Goal: Task Accomplishment & Management: Complete application form

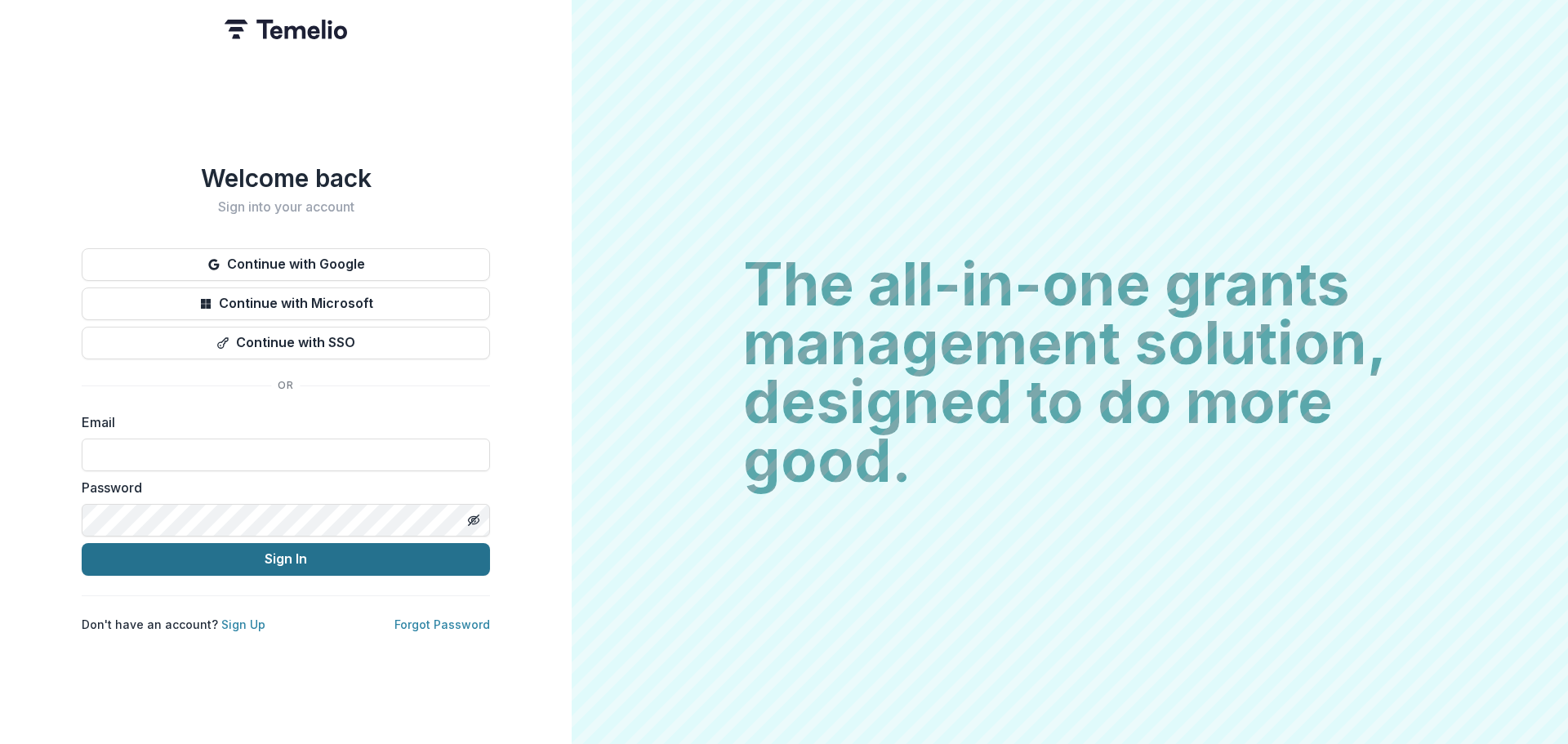
type input "**********"
click at [279, 548] on button "Sign In" at bounding box center [285, 559] width 408 height 33
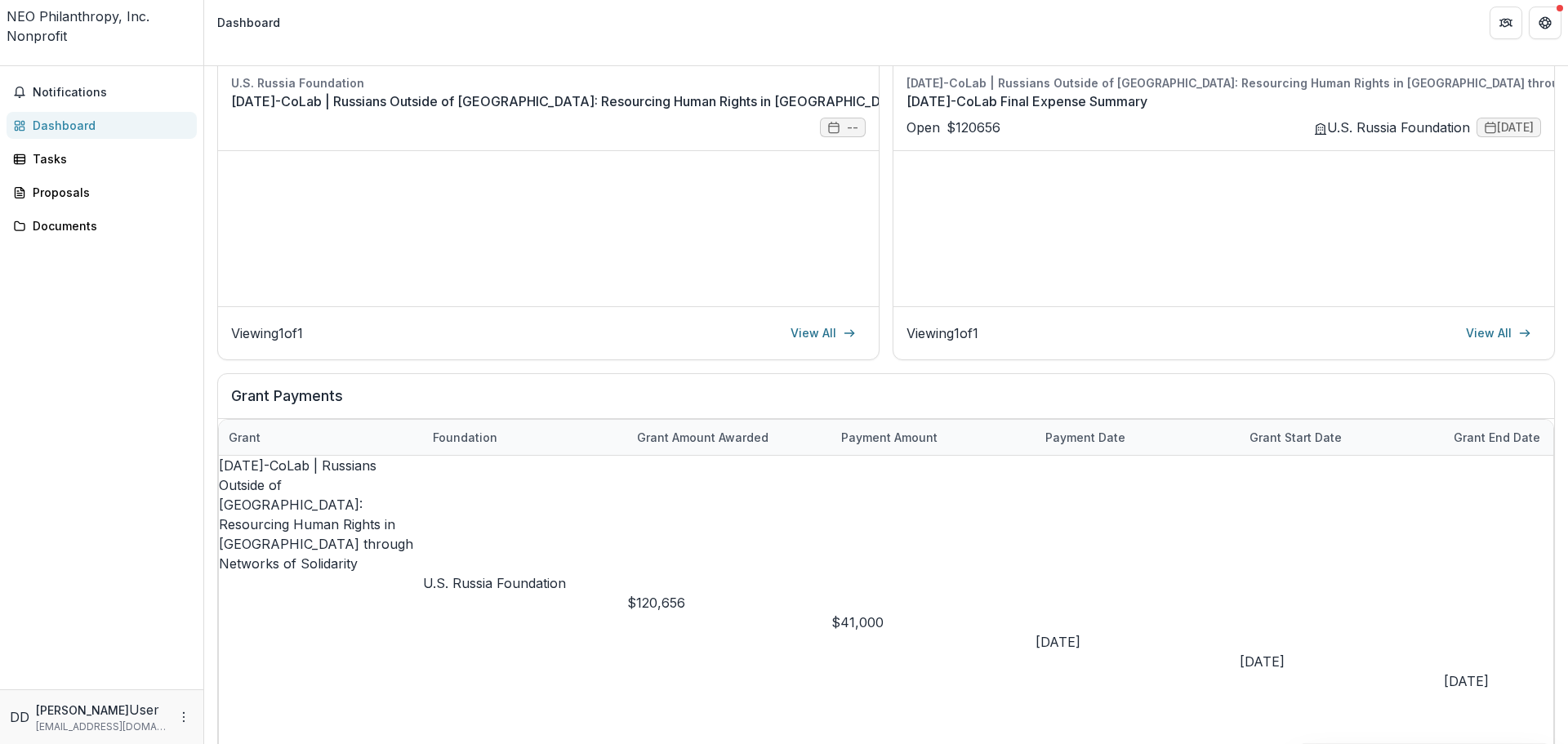
scroll to position [213, 0]
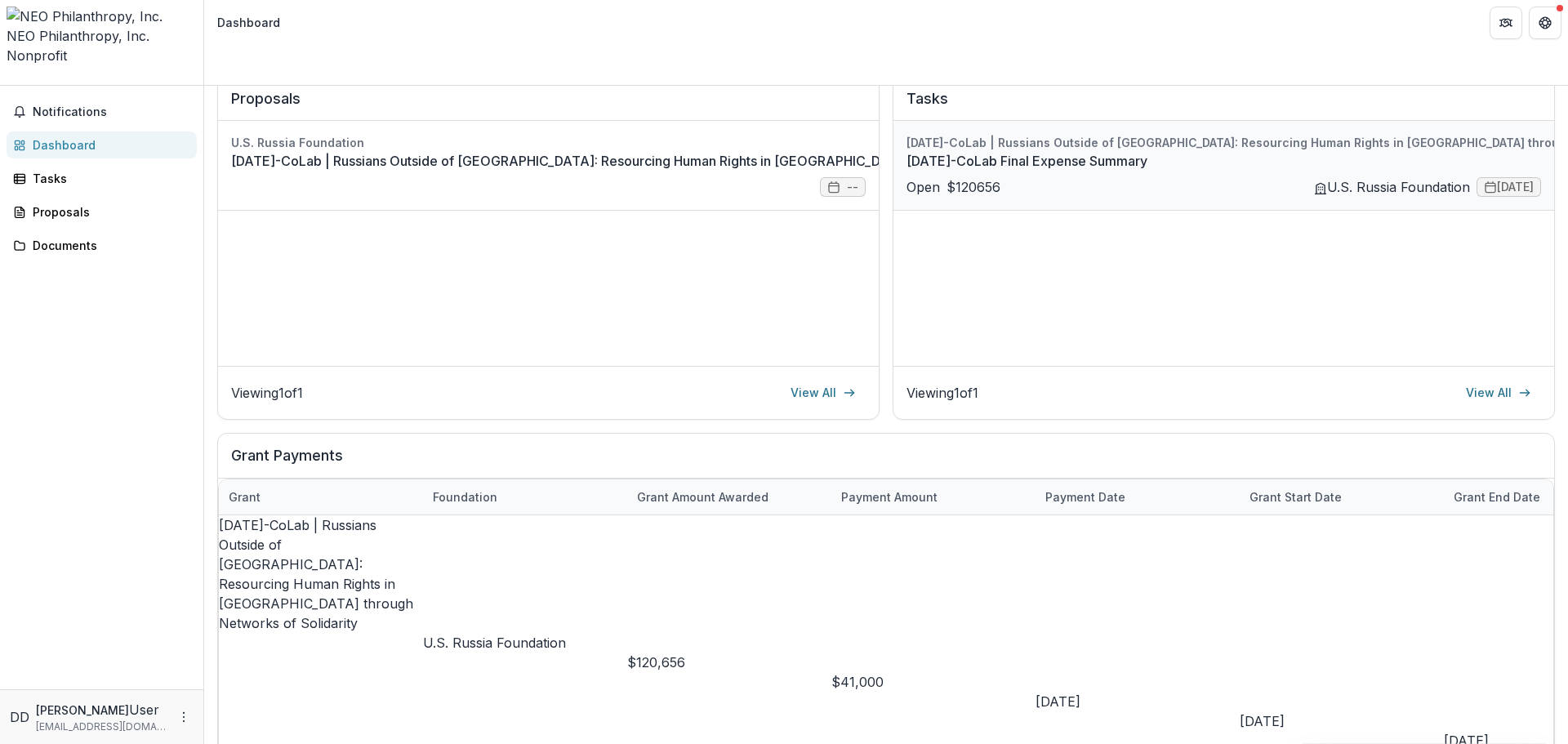
click at [1253, 151] on link "[DATE]-CoLab Final Expense Summary" at bounding box center [1306, 161] width 800 height 19
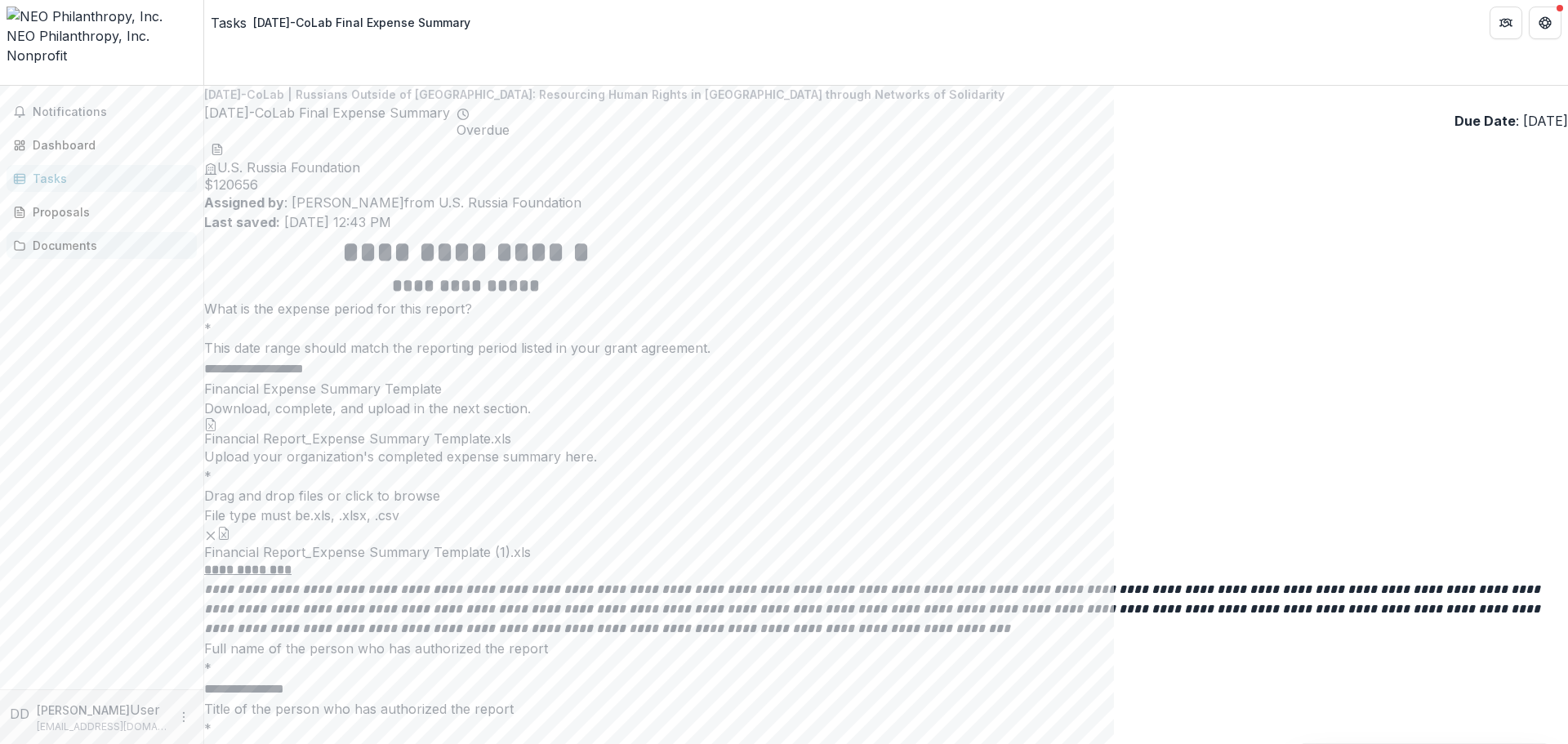
click at [54, 237] on div "Documents" at bounding box center [108, 246] width 151 height 18
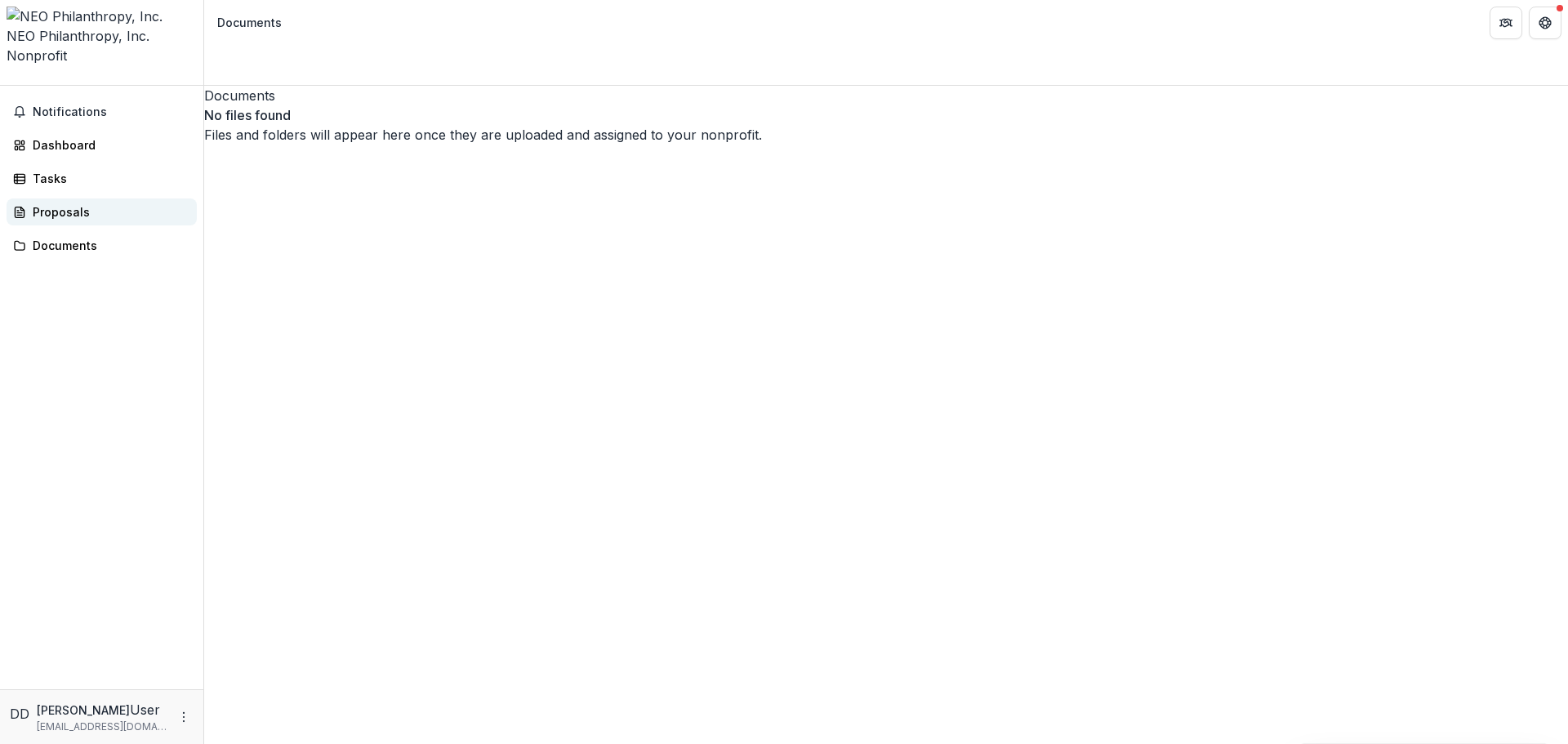
click at [52, 203] on div "Proposals" at bounding box center [108, 212] width 151 height 18
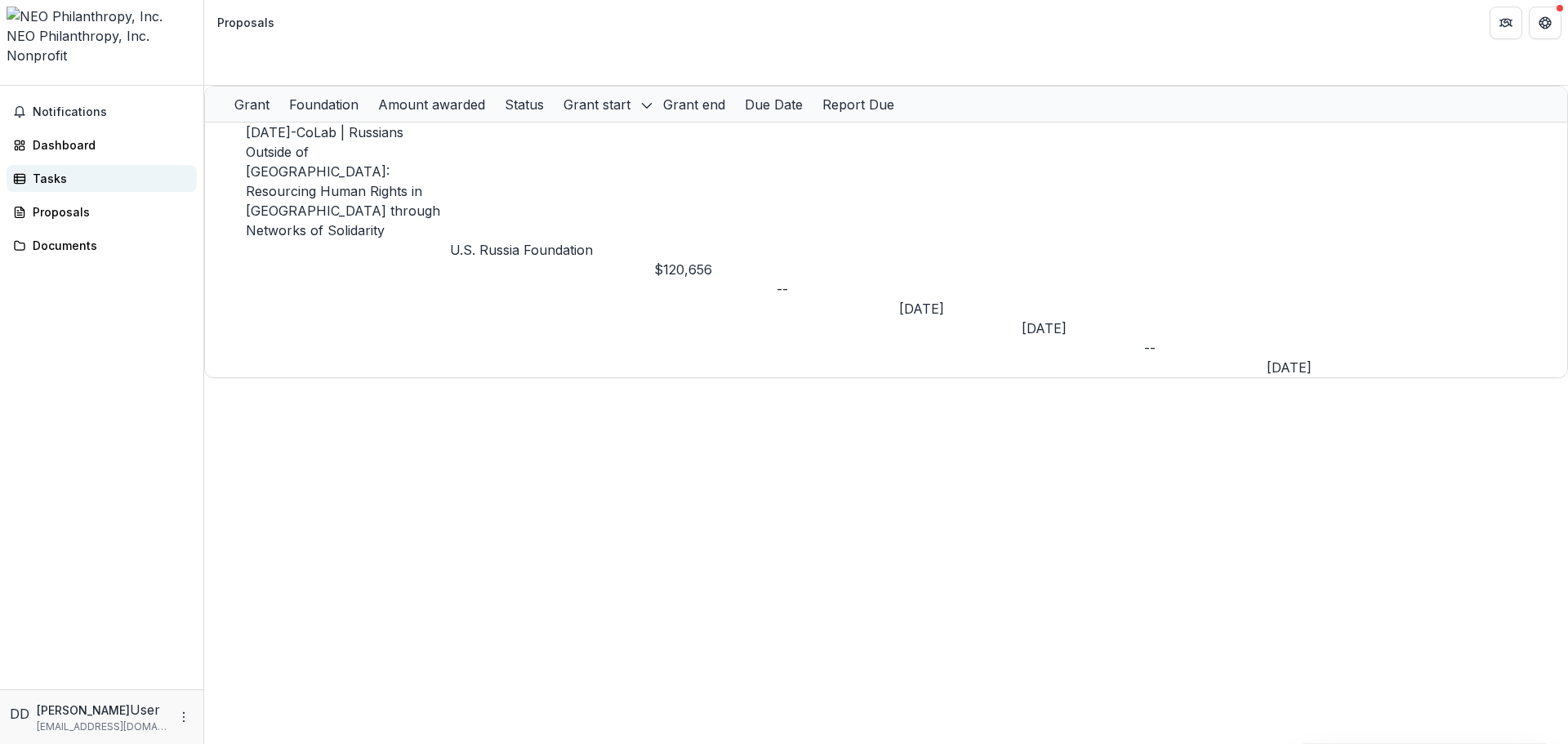
click at [52, 170] on div "Tasks" at bounding box center [108, 178] width 151 height 18
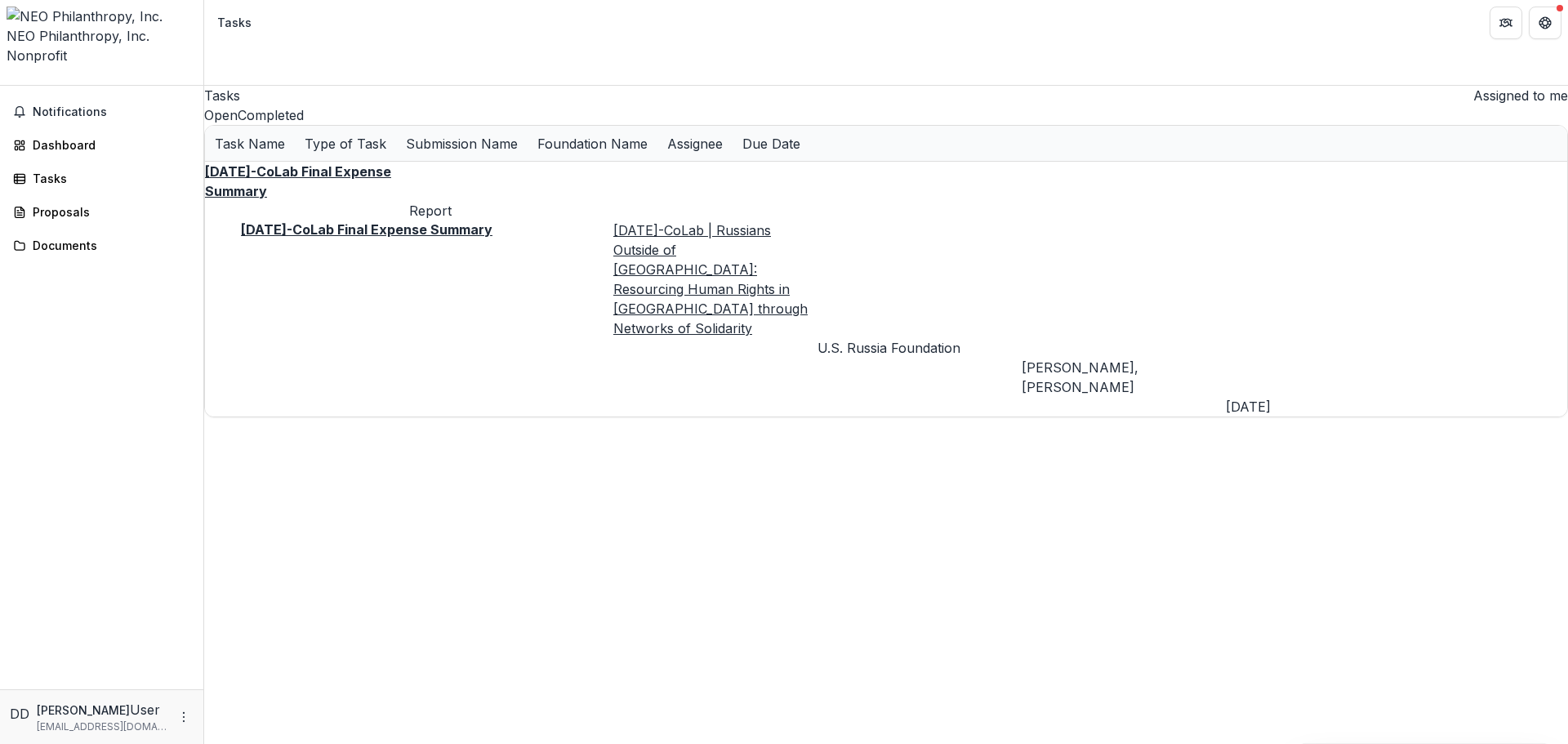
click at [333, 191] on u "[DATE]-CoLab Final Expense Summary" at bounding box center [298, 181] width 186 height 36
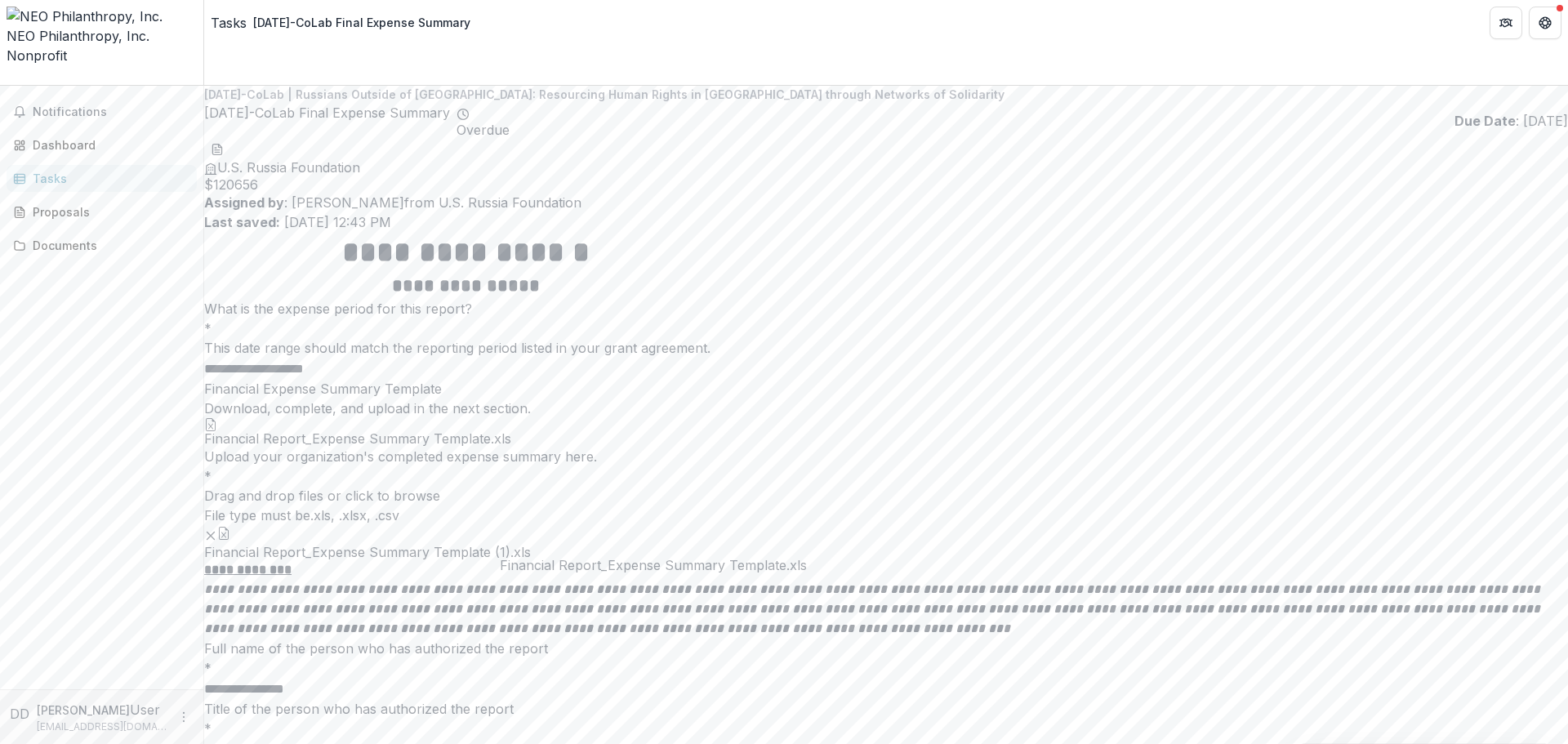
click at [511, 446] on span "Financial Report_Expense Summary Template.xls" at bounding box center [358, 439] width 307 height 16
click at [217, 431] on icon at bounding box center [210, 424] width 13 height 13
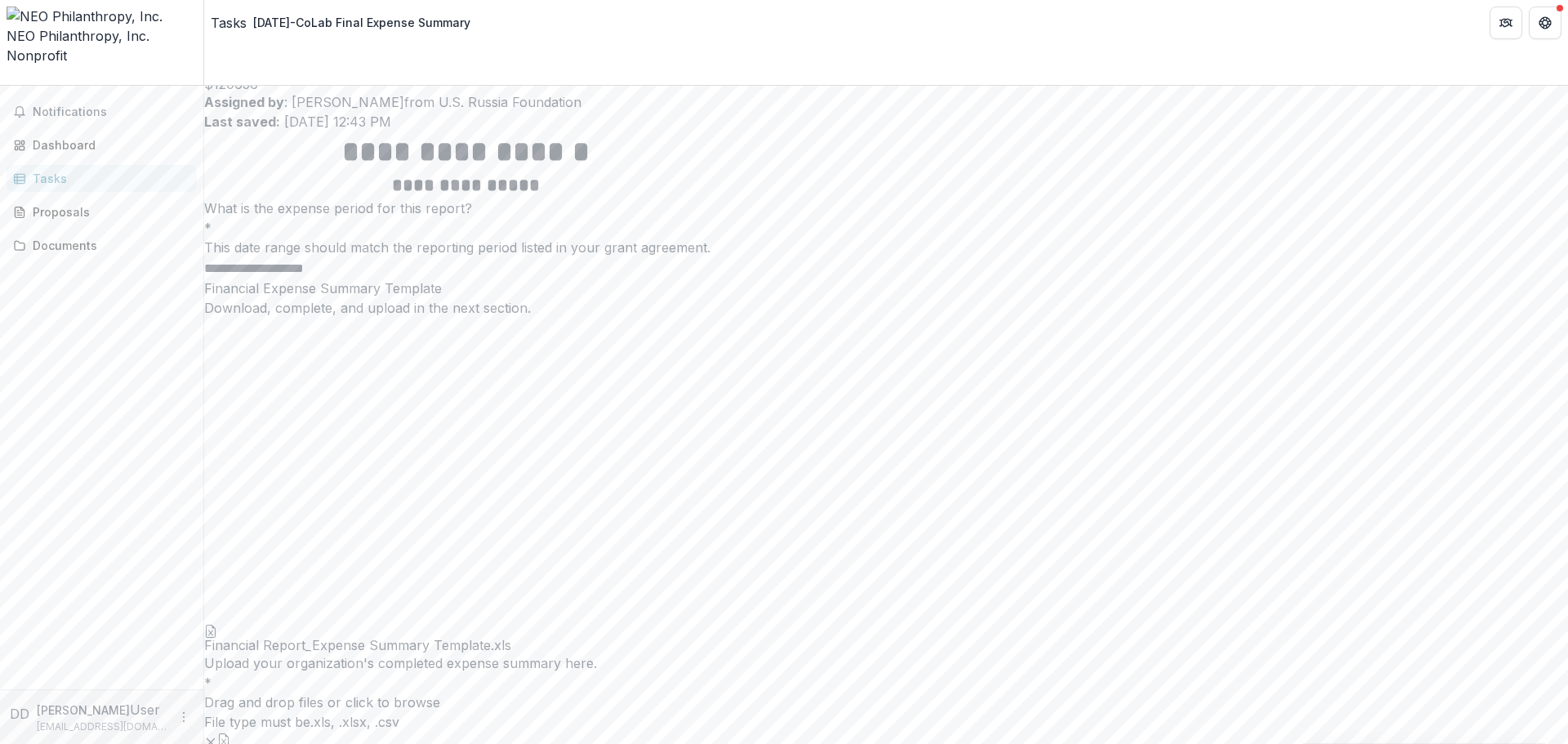
scroll to position [327, 0]
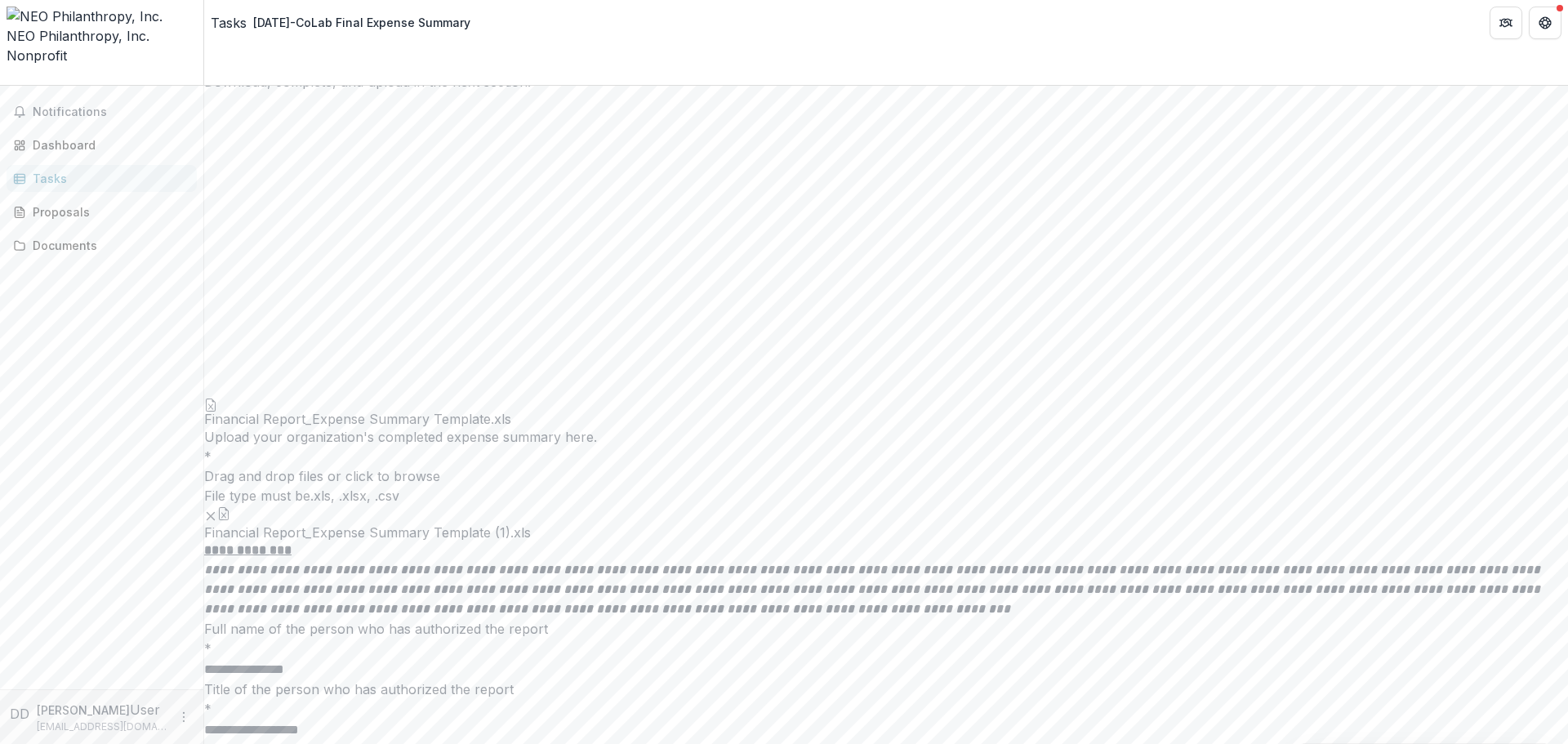
click at [230, 507] on button "button" at bounding box center [223, 513] width 13 height 13
click at [531, 525] on span "Financial Report_Expense Summary Template (1).xls" at bounding box center [367, 533] width 327 height 16
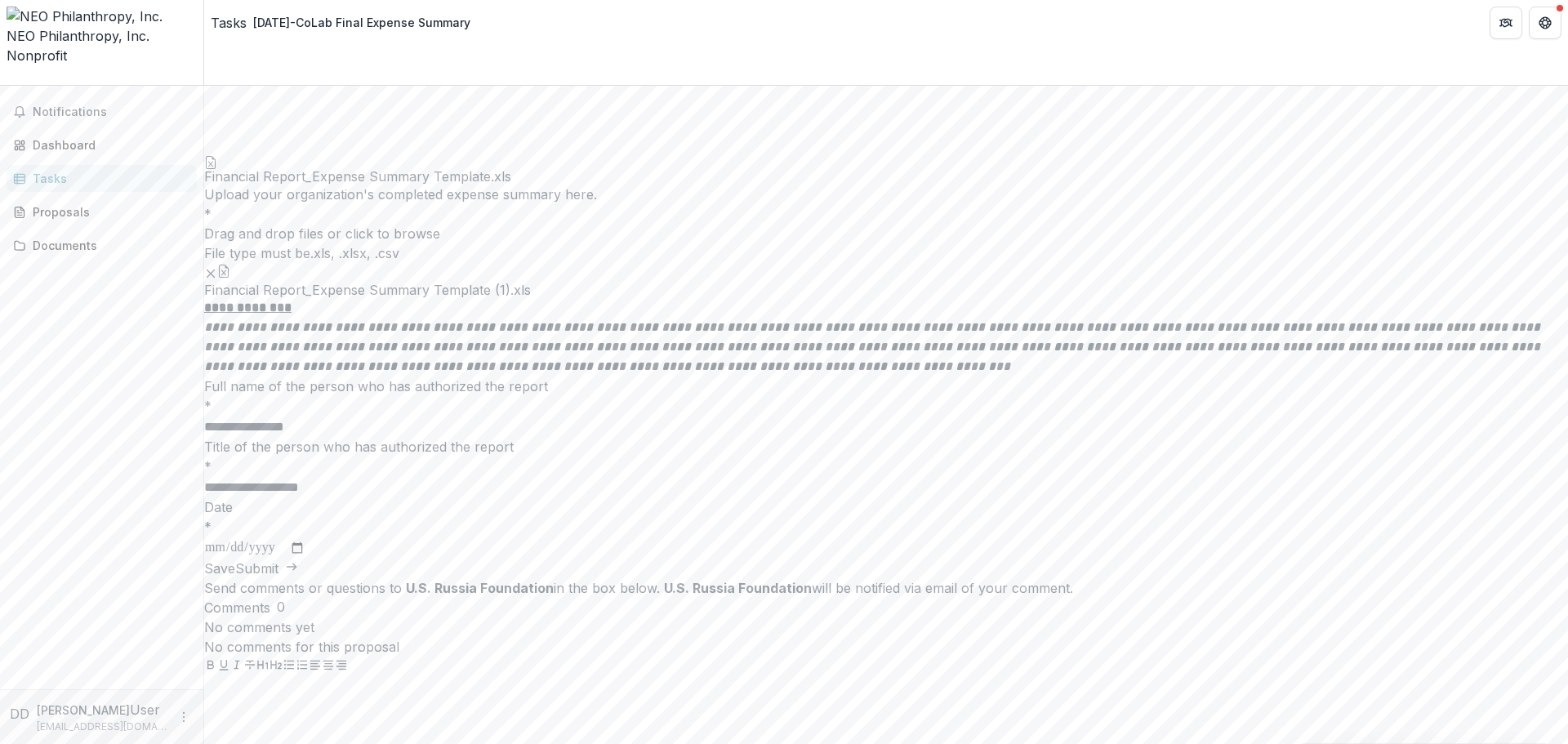
scroll to position [0, 0]
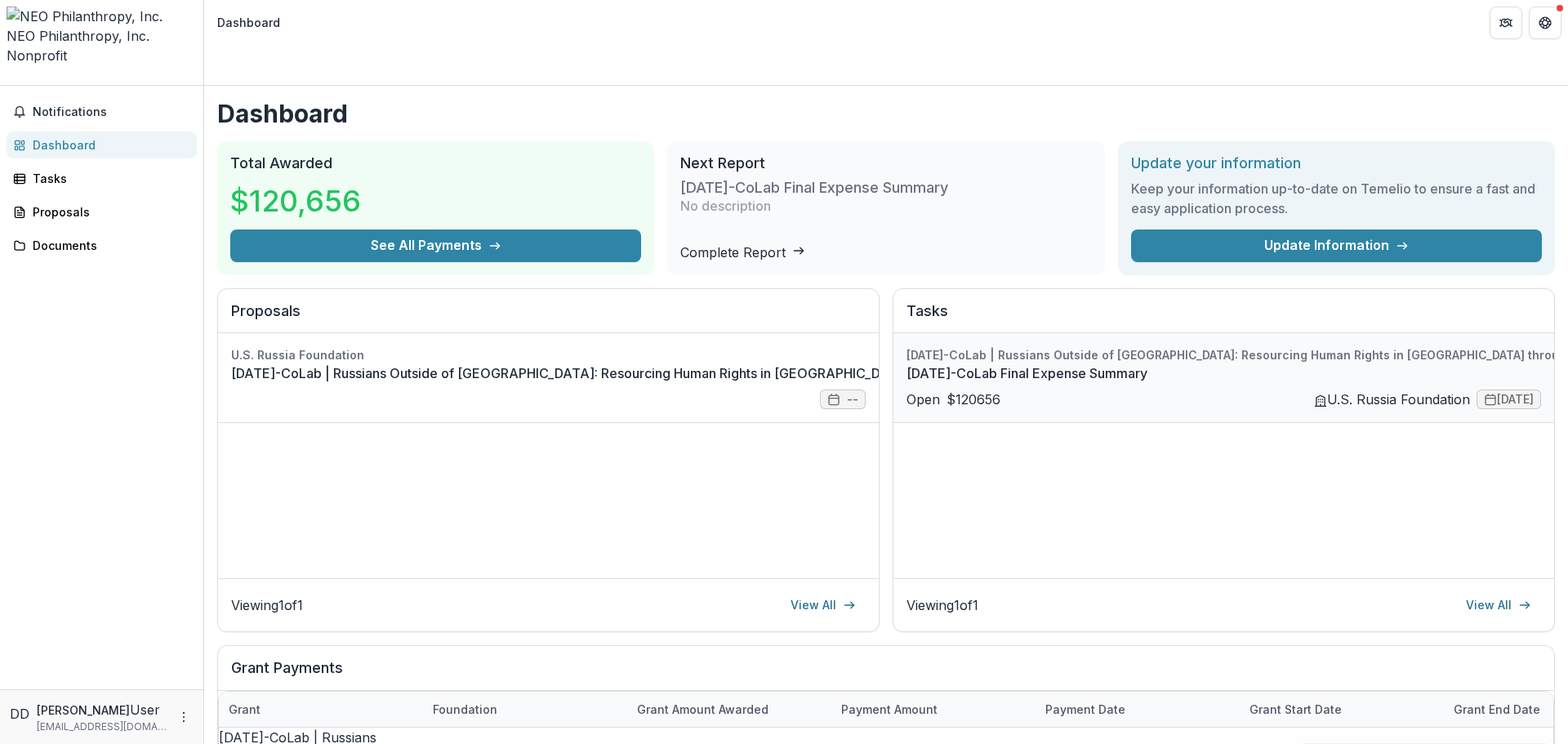
click at [1064, 364] on link "[DATE]-CoLab Final Expense Summary" at bounding box center [1306, 373] width 800 height 19
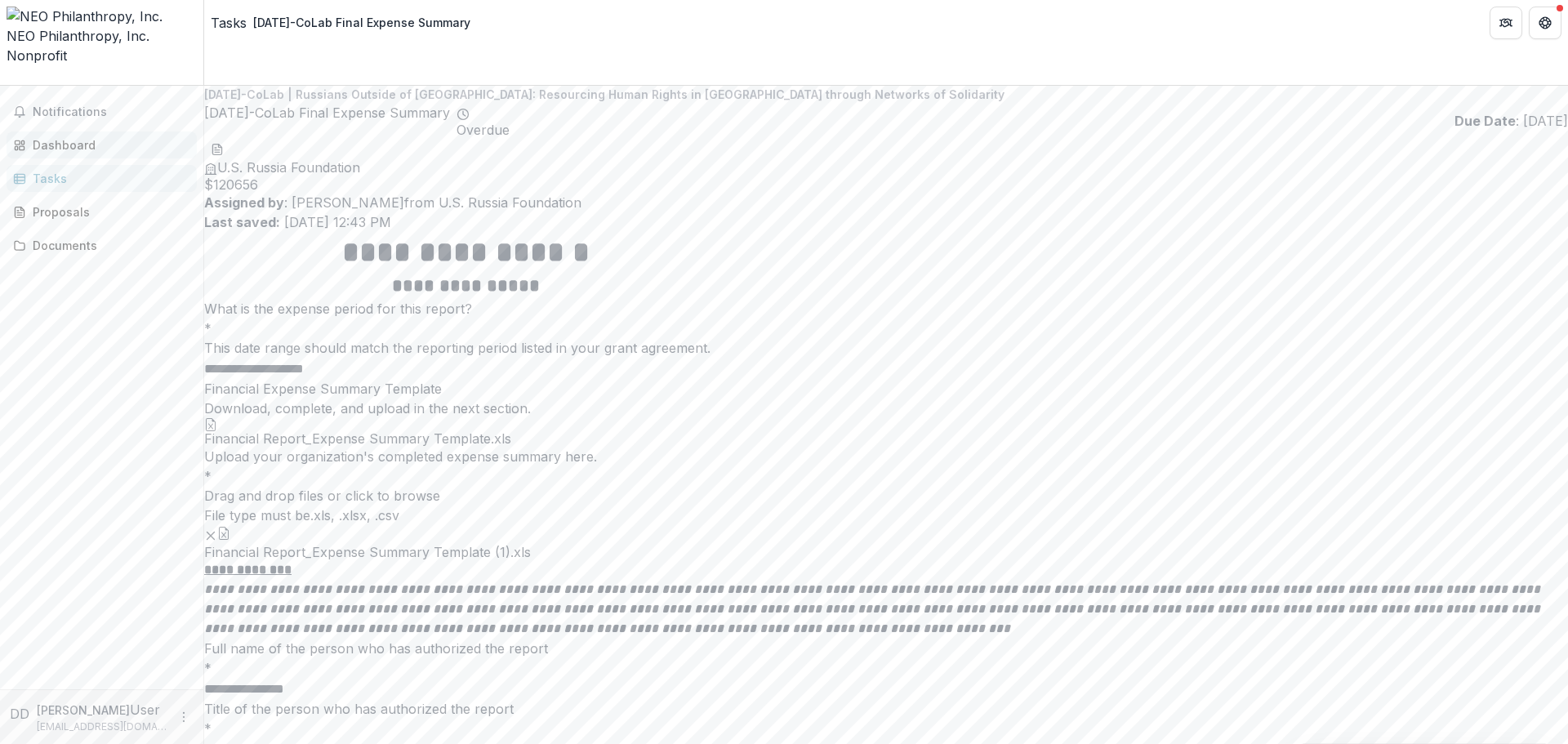
click at [58, 136] on div "Dashboard" at bounding box center [108, 145] width 151 height 18
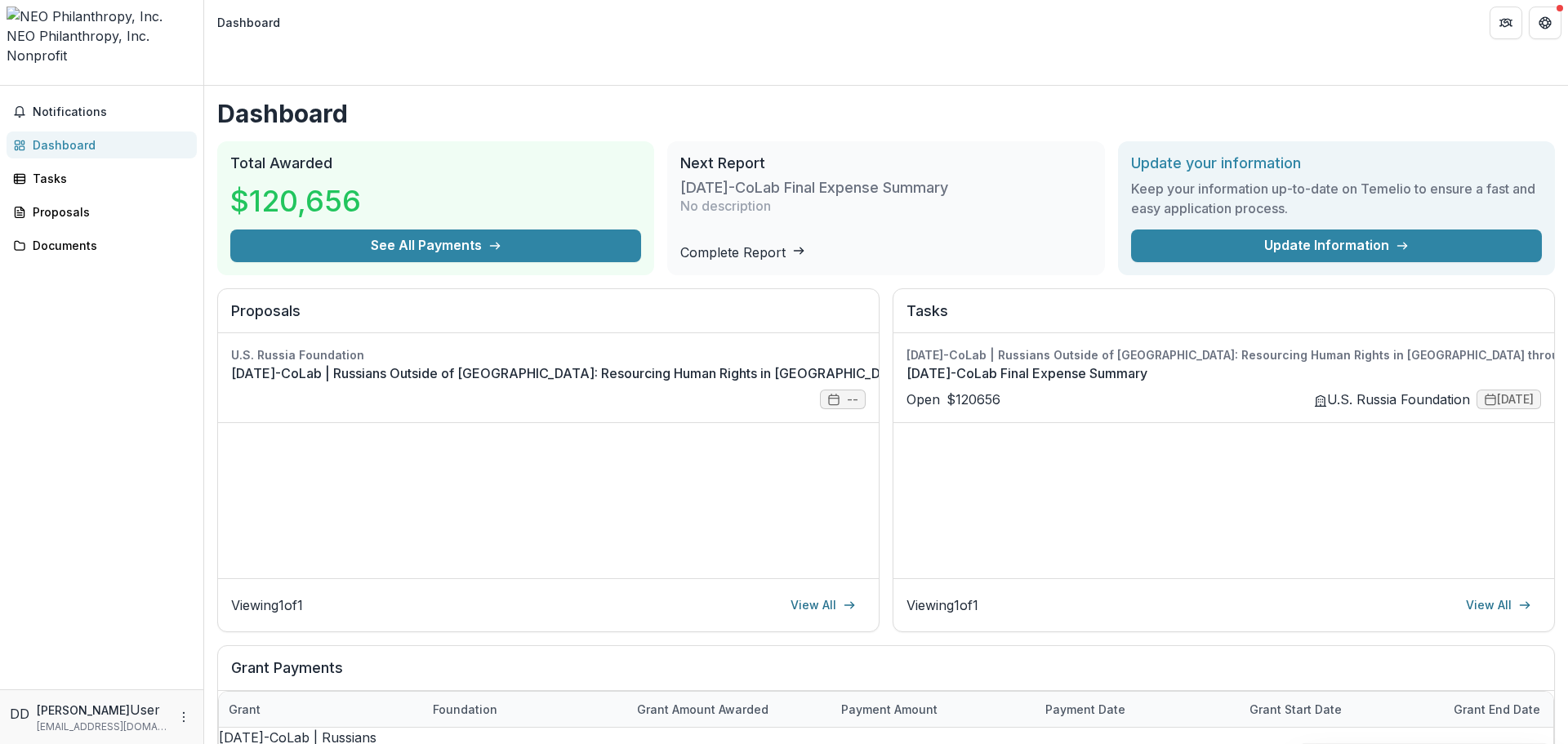
drag, startPoint x: 853, startPoint y: 174, endPoint x: 849, endPoint y: 202, distance: 28.3
click at [850, 185] on div "[DATE]-CoLab Final Expense Summary No description" at bounding box center [885, 207] width 411 height 70
click at [806, 244] on link "Complete Report" at bounding box center [742, 252] width 125 height 17
